Goal: Find contact information: Find contact information

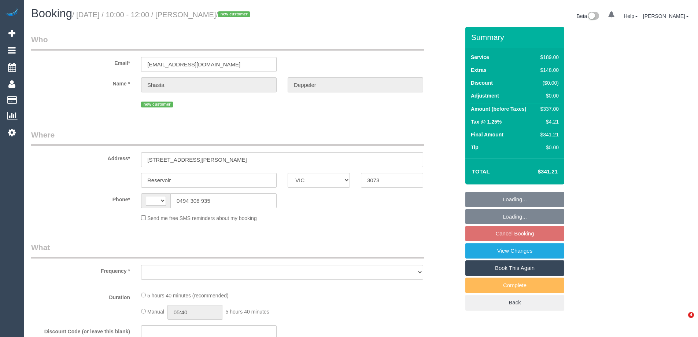
select select "VIC"
select select "object:284"
select select "string:AU"
select select "string:stripe-pm_1S33XX2GScqysDRVeHb4Jnkr"
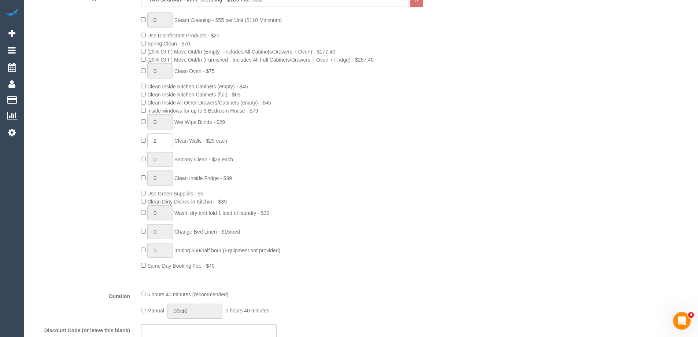
select select "number:27"
select select "number:15"
select select "number:19"
select select "number:24"
select select "number:26"
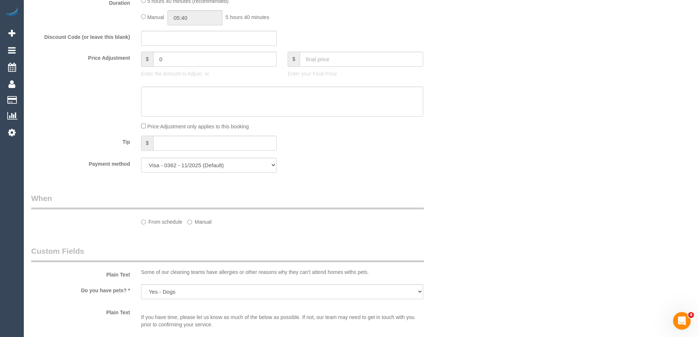
select select "object:780"
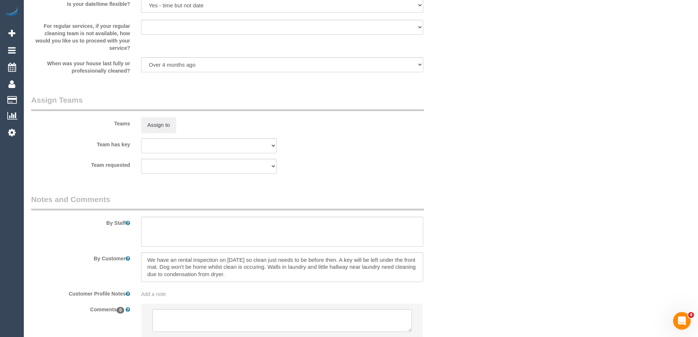
select select "spot3"
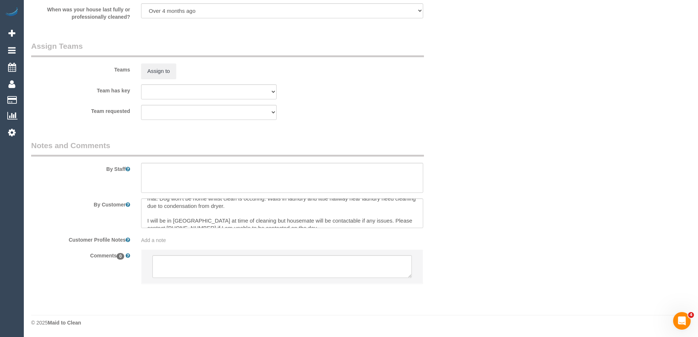
scroll to position [22, 0]
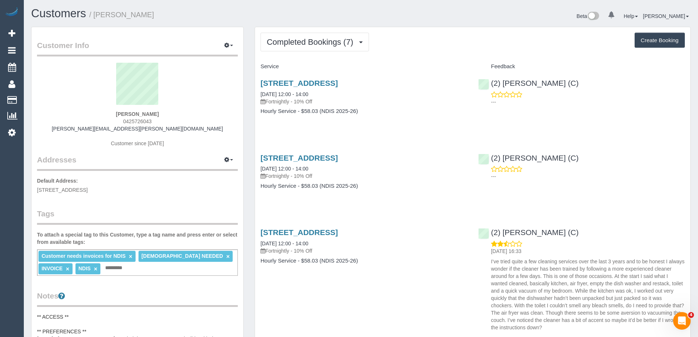
drag, startPoint x: 164, startPoint y: 121, endPoint x: 121, endPoint y: 122, distance: 43.2
click at [121, 122] on div "Marc Dwyer 0425726043 marc.dwyer@hotmail.com Customer since 2022" at bounding box center [137, 109] width 201 height 92
copy span "0425726043"
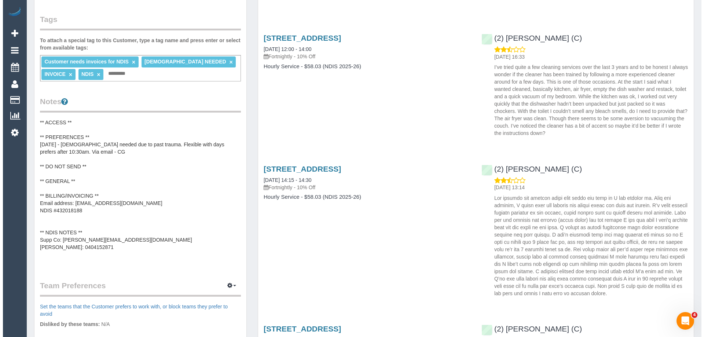
scroll to position [37, 0]
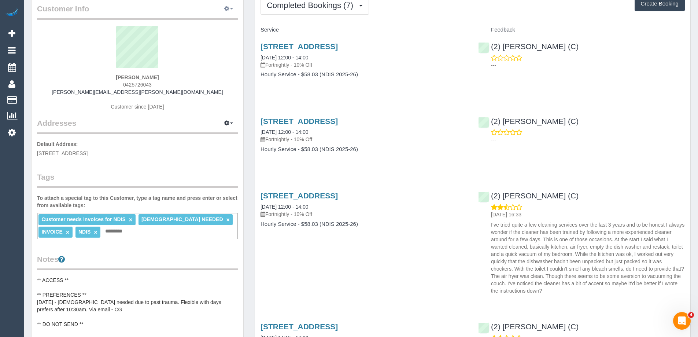
click at [229, 10] on icon "button" at bounding box center [226, 8] width 5 height 4
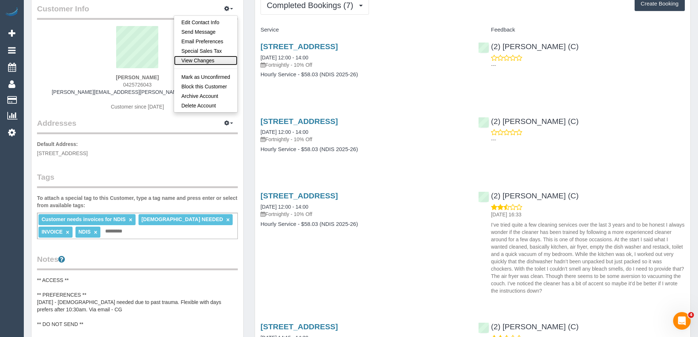
click at [209, 61] on link "View Changes" at bounding box center [205, 61] width 63 height 10
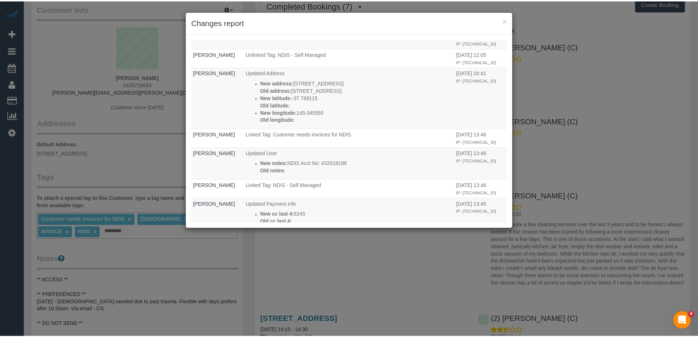
scroll to position [660, 0]
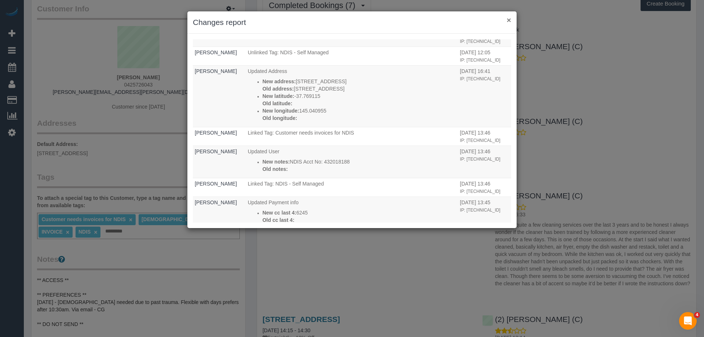
click at [507, 19] on button "×" at bounding box center [508, 20] width 4 height 8
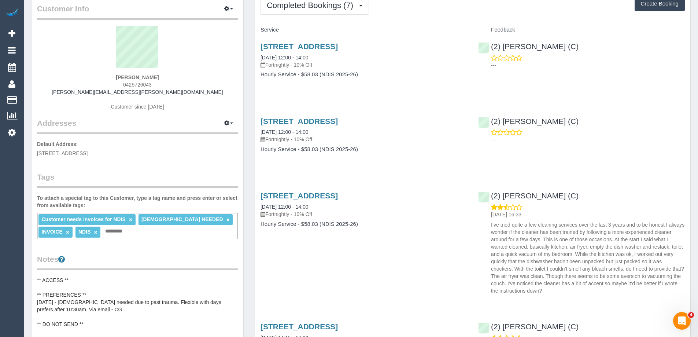
click at [182, 138] on div "Addresses Manage Addresses Add New Address Default Address: 14/1 Kenilworth Par…" at bounding box center [137, 95] width 201 height 122
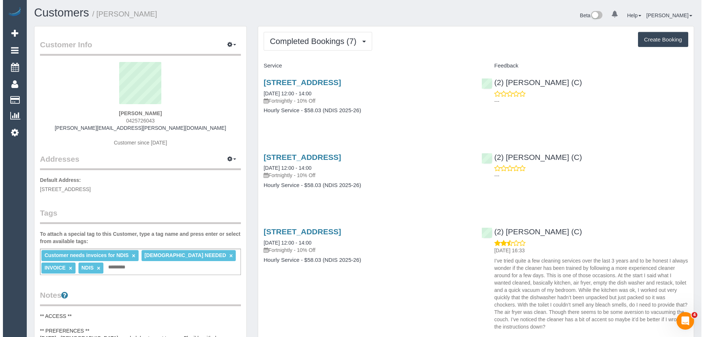
scroll to position [0, 0]
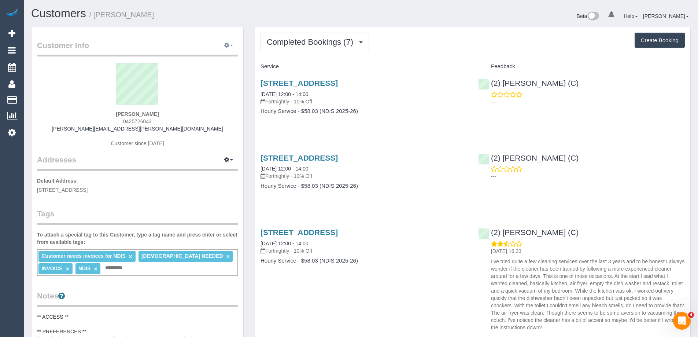
click at [227, 45] on icon "button" at bounding box center [226, 45] width 5 height 4
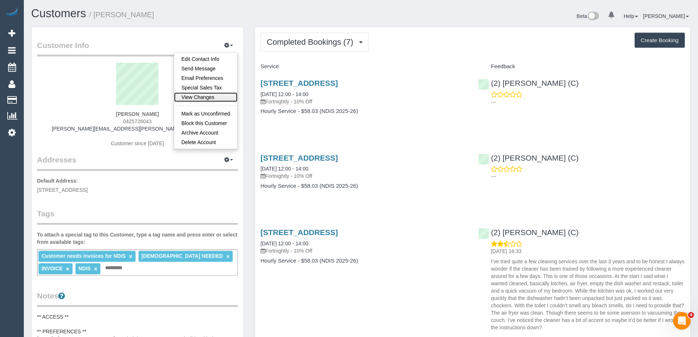
click at [211, 97] on link "View Changes" at bounding box center [205, 97] width 63 height 10
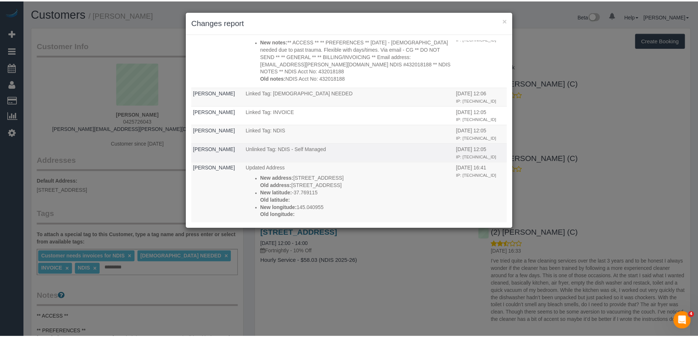
scroll to position [586, 0]
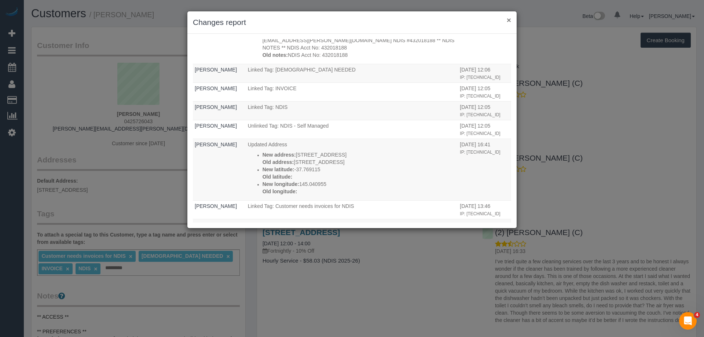
click at [508, 21] on button "×" at bounding box center [508, 20] width 4 height 8
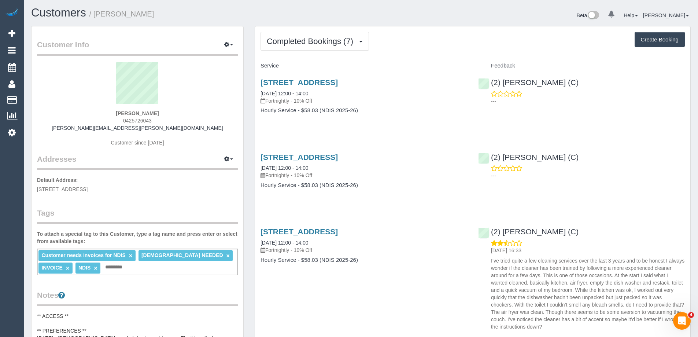
scroll to position [0, 0]
drag, startPoint x: 166, startPoint y: 119, endPoint x: 84, endPoint y: 122, distance: 82.9
click at [84, 122] on div "Marc Dwyer 0425726043 marc.dwyer@hotmail.com Customer since 2022" at bounding box center [137, 109] width 201 height 92
copy span "0425726043"
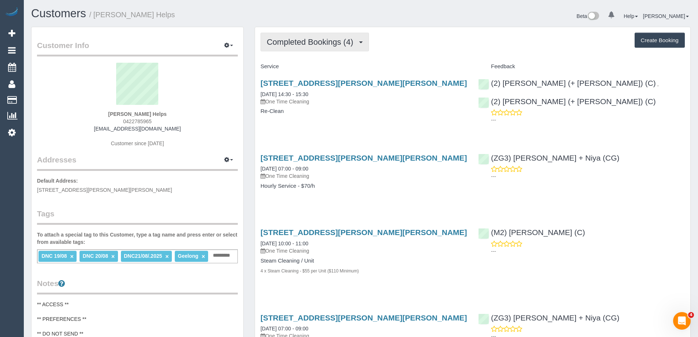
click at [324, 47] on button "Completed Bookings (4)" at bounding box center [315, 42] width 108 height 19
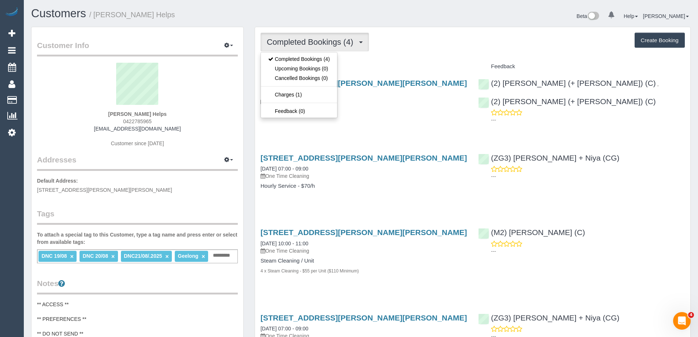
click at [394, 51] on div "Completed Bookings (4) Completed Bookings (4) Upcoming Bookings (0) Cancelled B…" at bounding box center [473, 42] width 424 height 19
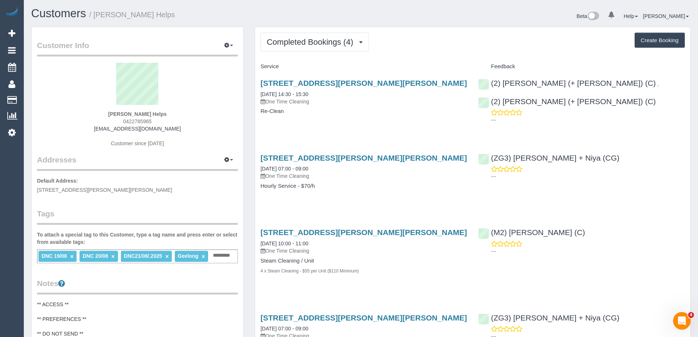
click at [447, 111] on h4 "Re-Clean" at bounding box center [364, 111] width 207 height 6
drag, startPoint x: 158, startPoint y: 121, endPoint x: 107, endPoint y: 122, distance: 51.3
click at [107, 122] on div "[PERSON_NAME] Helps 0422785965 [EMAIL_ADDRESS][DOMAIN_NAME] Customer since [DAT…" at bounding box center [137, 109] width 201 height 92
copy span "0422785965"
click at [203, 145] on div "[PERSON_NAME] Helps 0422785965 [EMAIL_ADDRESS][DOMAIN_NAME] Customer since [DAT…" at bounding box center [137, 109] width 201 height 92
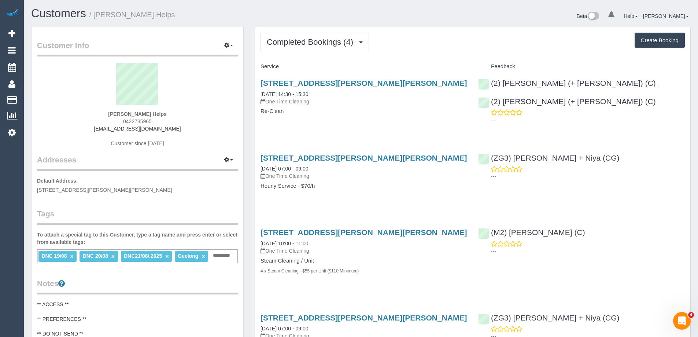
click at [663, 131] on div "Service Feedback [STREET_ADDRESS][PERSON_NAME][PERSON_NAME] [DATE] 14:30 - 15:3…" at bounding box center [473, 216] width 424 height 313
